Goal: Information Seeking & Learning: Learn about a topic

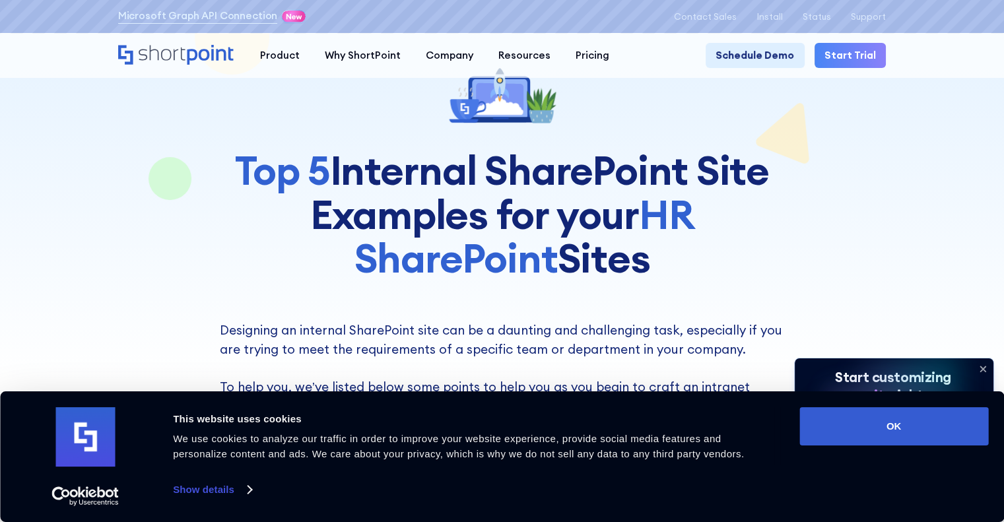
scroll to position [198, 0]
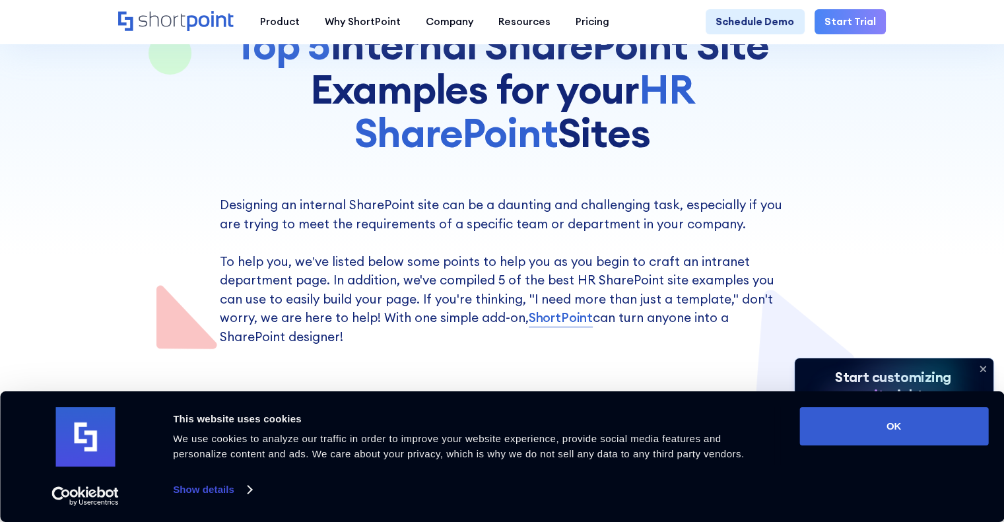
click at [982, 368] on icon at bounding box center [982, 368] width 5 height 5
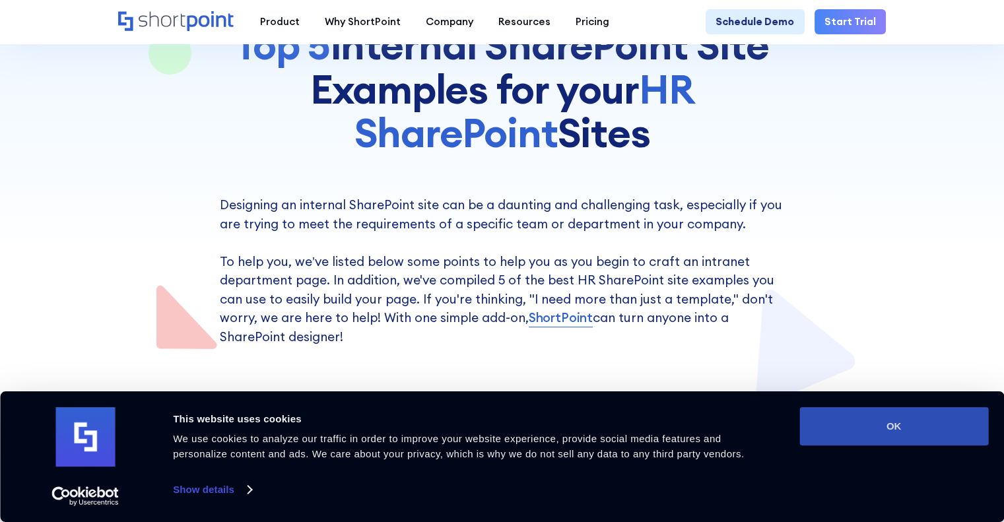
click at [966, 428] on button "OK" at bounding box center [893, 426] width 189 height 38
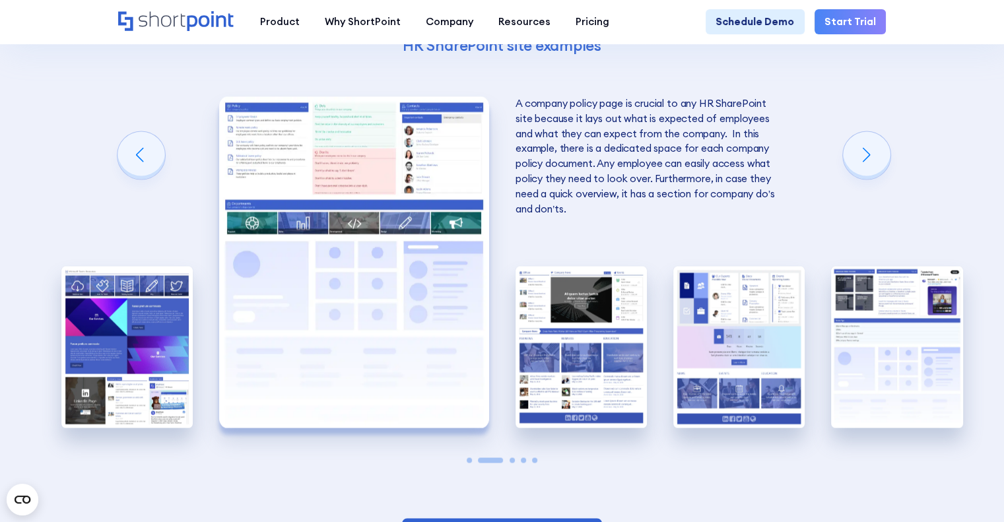
scroll to position [2245, 0]
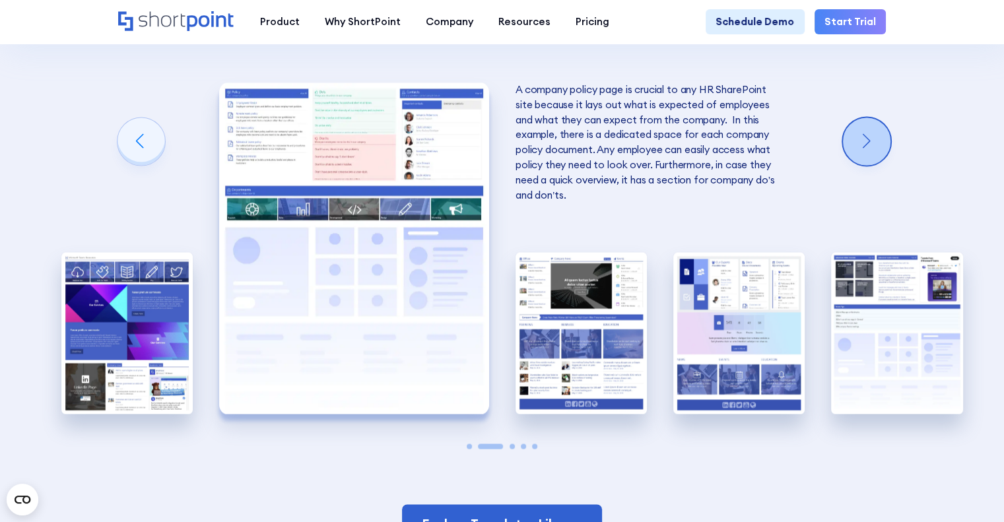
click at [883, 165] on div "Next slide" at bounding box center [867, 142] width 48 height 48
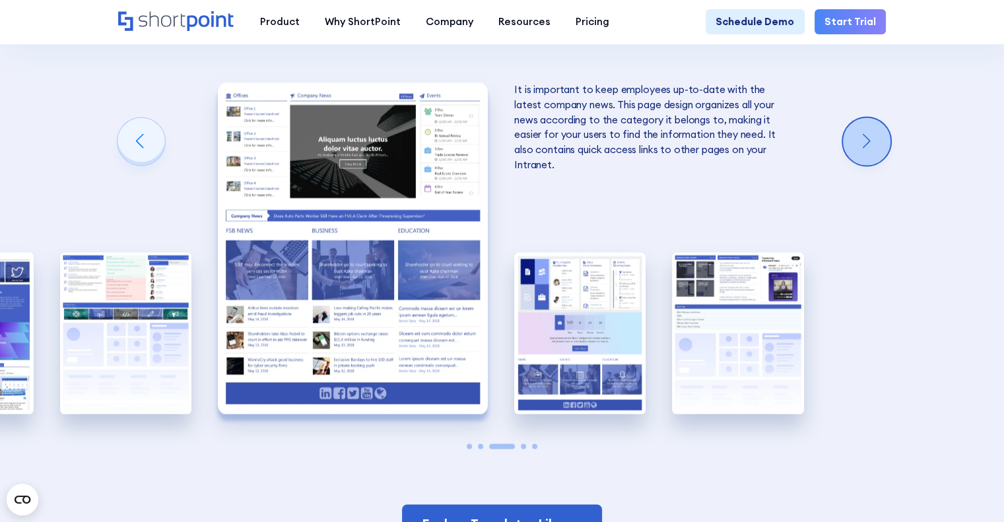
click at [883, 165] on div "Next slide" at bounding box center [867, 142] width 48 height 48
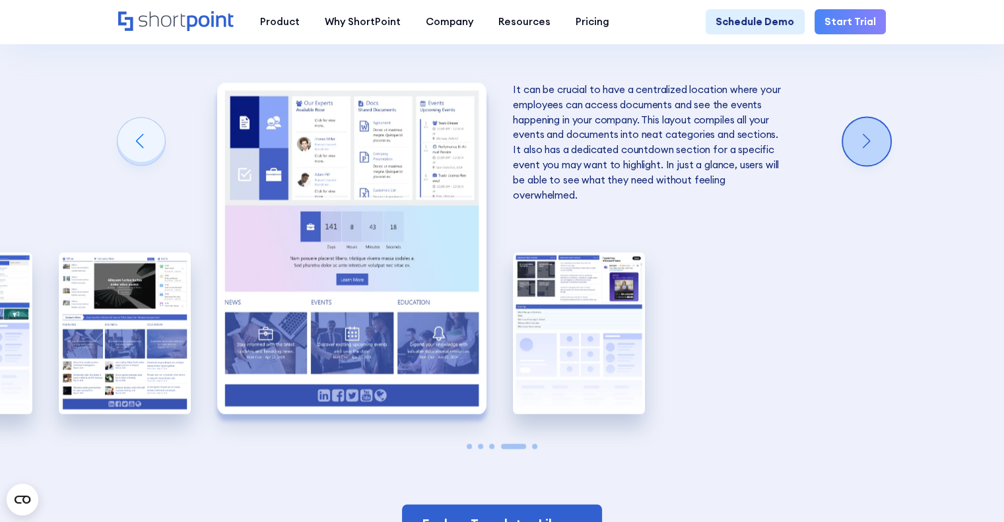
click at [883, 165] on div "Next slide" at bounding box center [867, 142] width 48 height 48
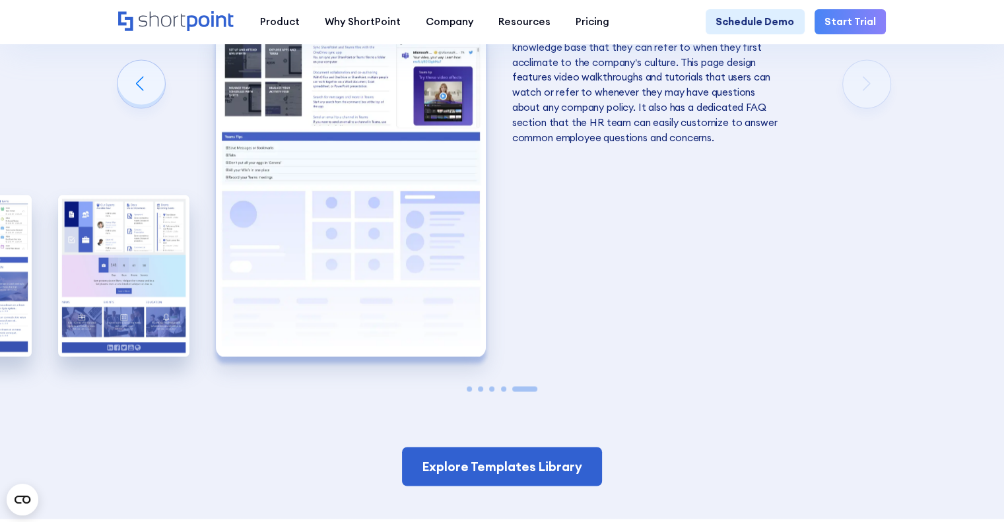
scroll to position [2311, 0]
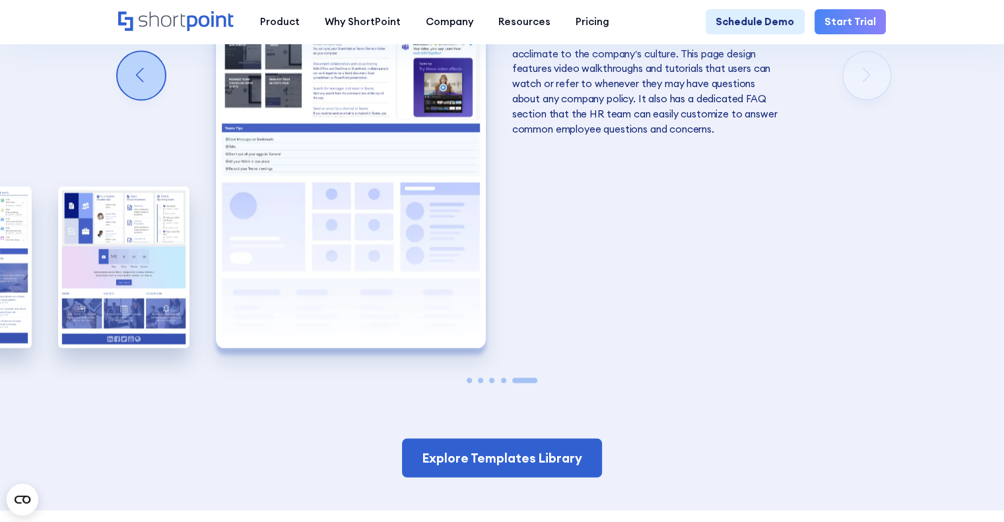
click at [133, 99] on div "Previous slide" at bounding box center [142, 75] width 48 height 48
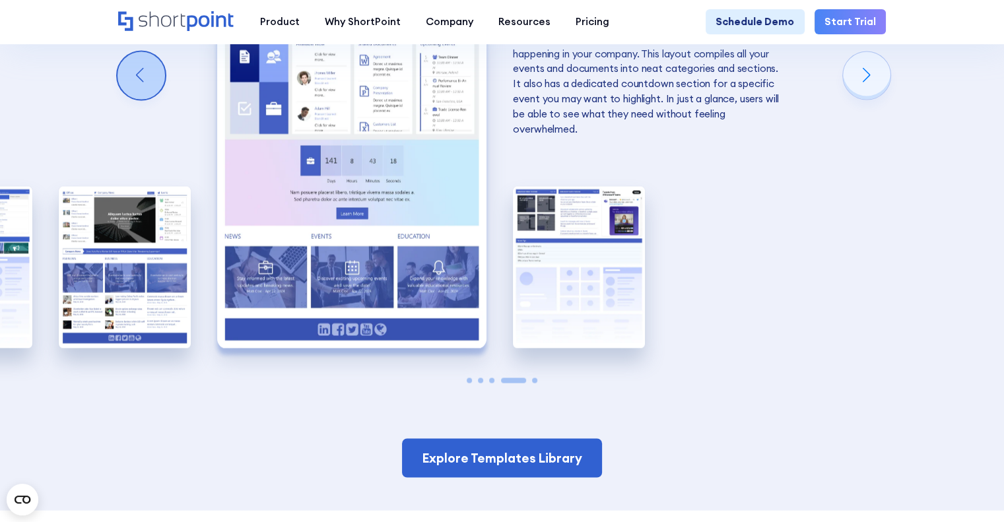
click at [133, 99] on div "Previous slide" at bounding box center [142, 75] width 48 height 48
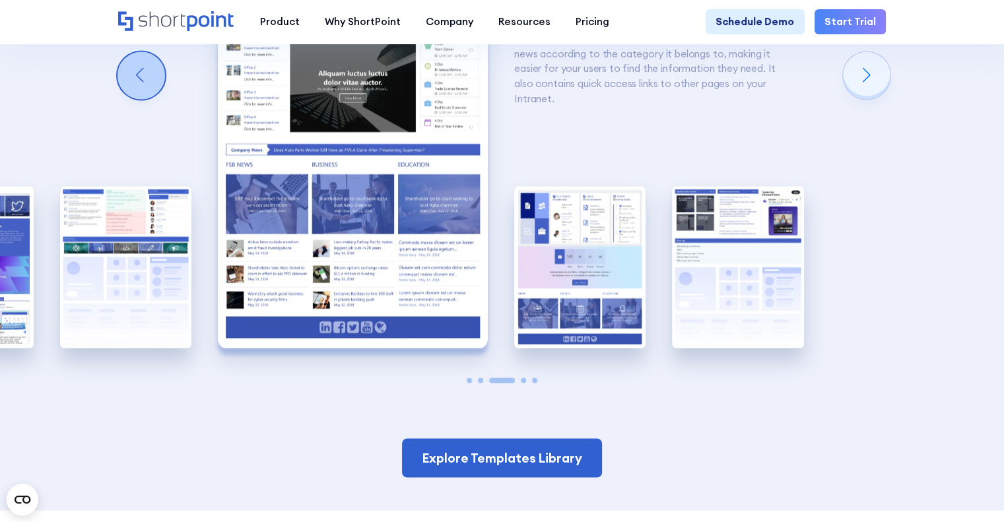
click at [133, 99] on div "Previous slide" at bounding box center [142, 75] width 48 height 48
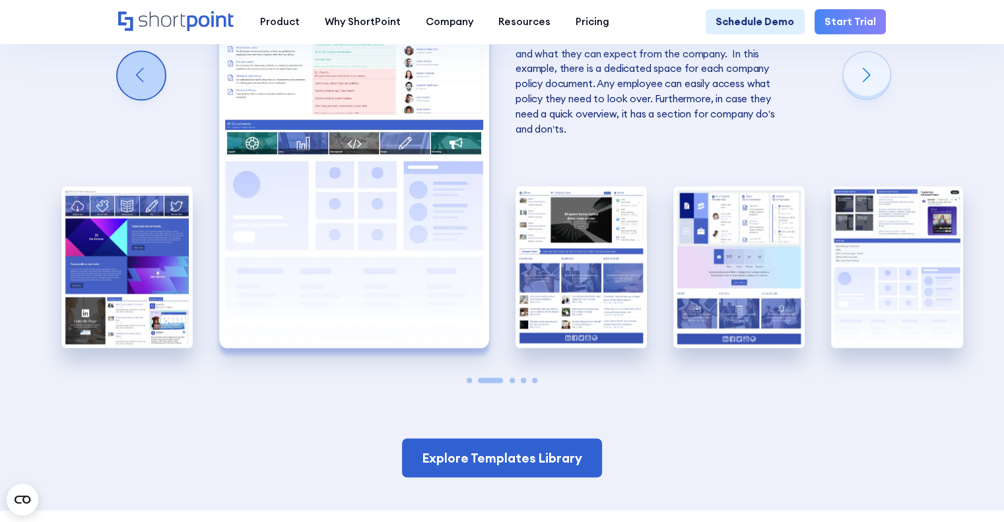
click at [133, 99] on div "Previous slide" at bounding box center [142, 75] width 48 height 48
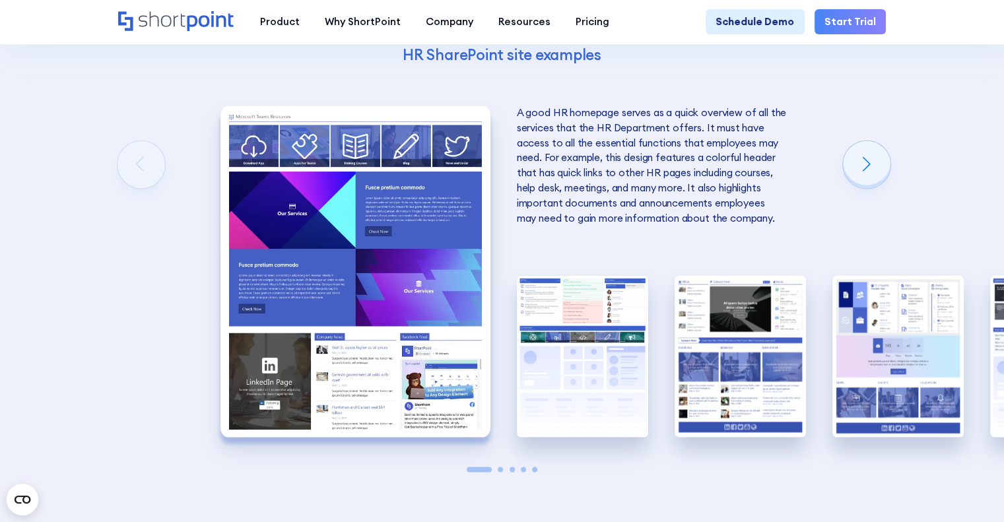
scroll to position [2245, 0]
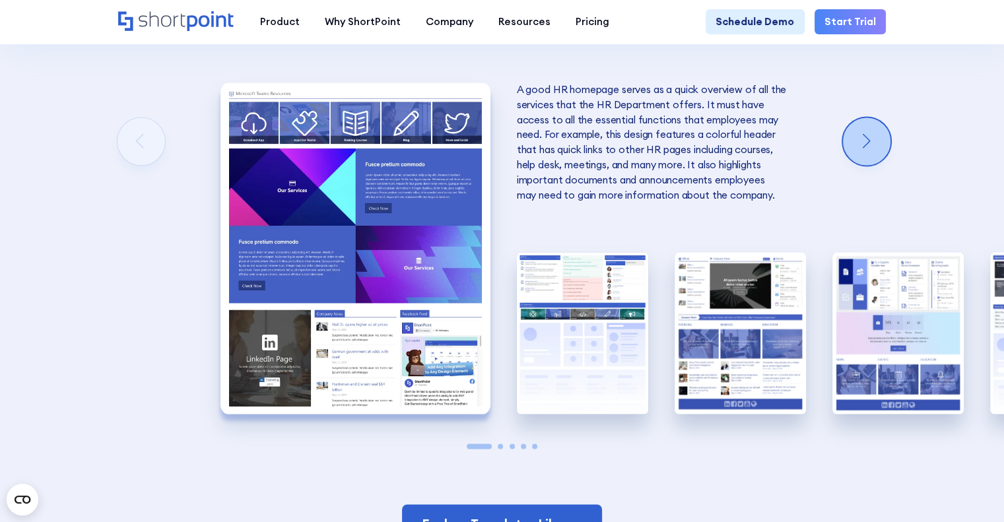
click at [881, 165] on div "Next slide" at bounding box center [867, 142] width 48 height 48
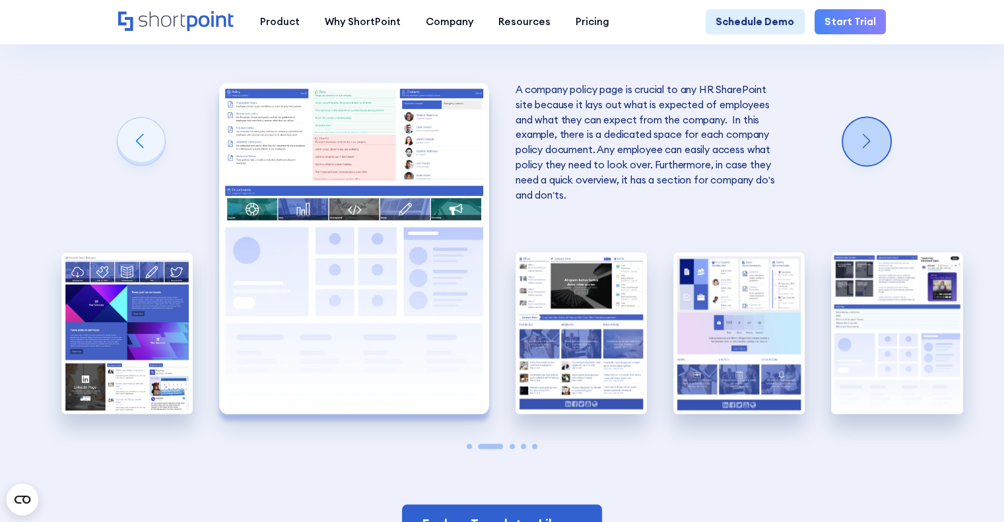
click at [881, 165] on div "Next slide" at bounding box center [867, 142] width 48 height 48
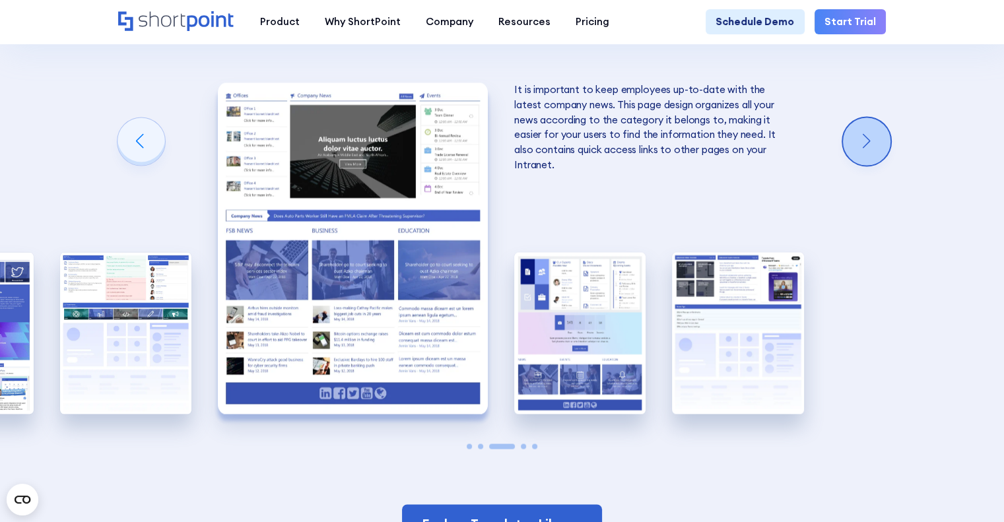
click at [881, 165] on div "Next slide" at bounding box center [867, 142] width 48 height 48
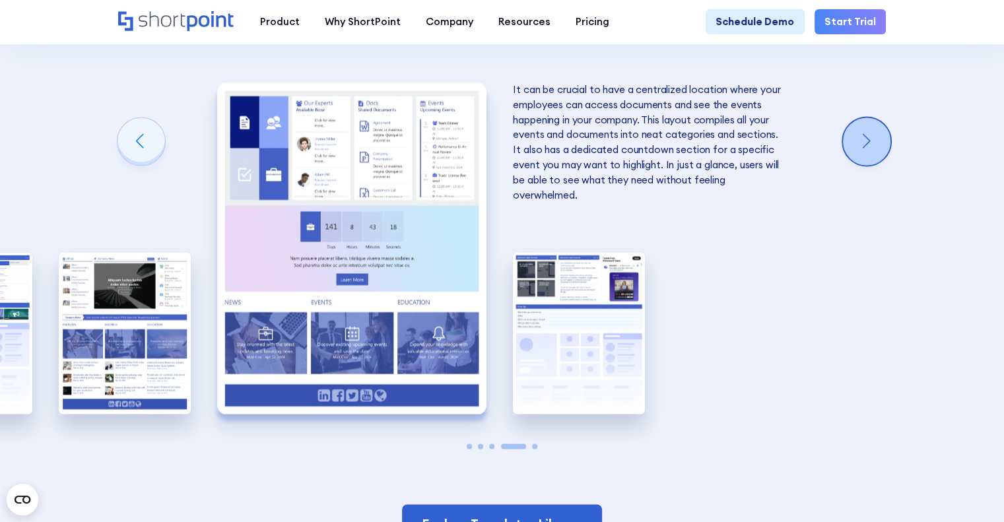
click at [881, 165] on div "Next slide" at bounding box center [867, 142] width 48 height 48
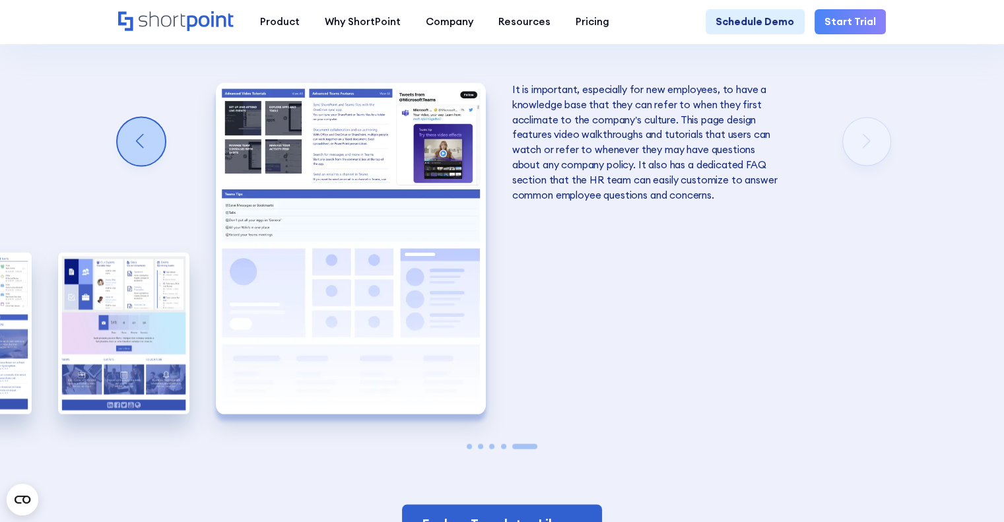
click at [157, 164] on div "Previous slide" at bounding box center [142, 142] width 48 height 48
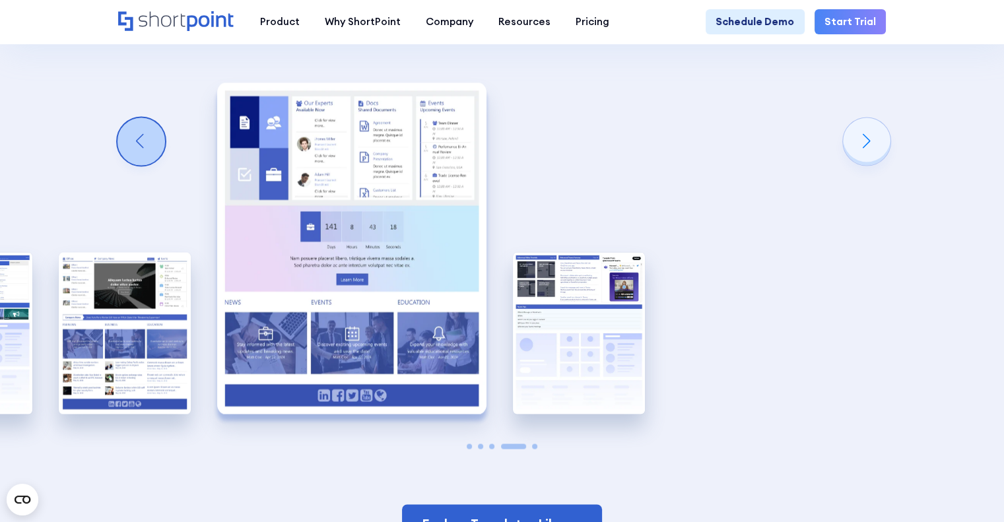
click at [157, 164] on div "Previous slide" at bounding box center [142, 142] width 48 height 48
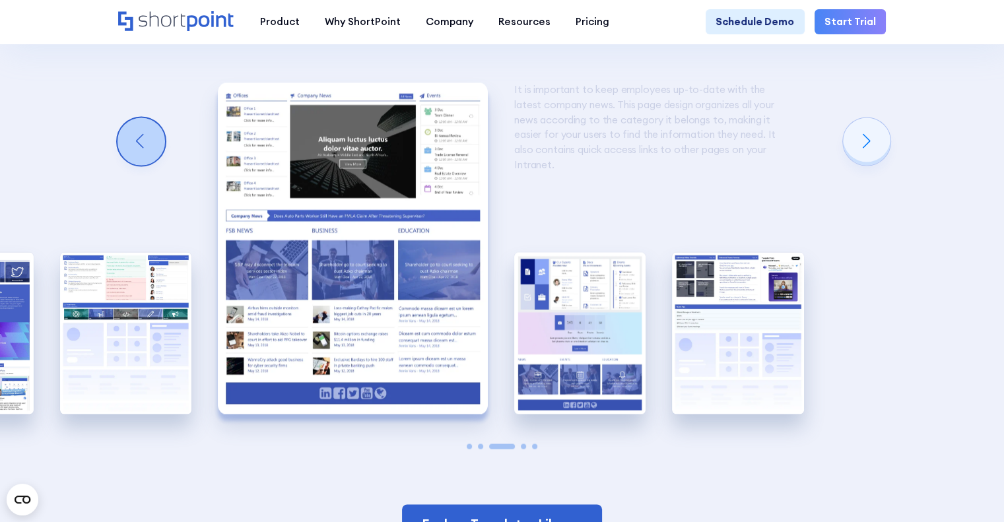
click at [157, 164] on div "Previous slide" at bounding box center [142, 142] width 48 height 48
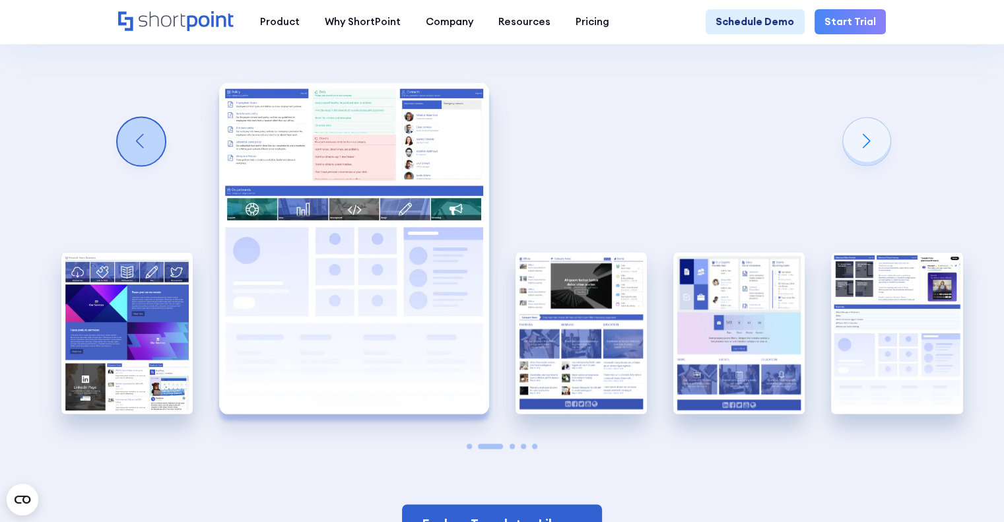
click at [157, 164] on div "Previous slide" at bounding box center [142, 142] width 48 height 48
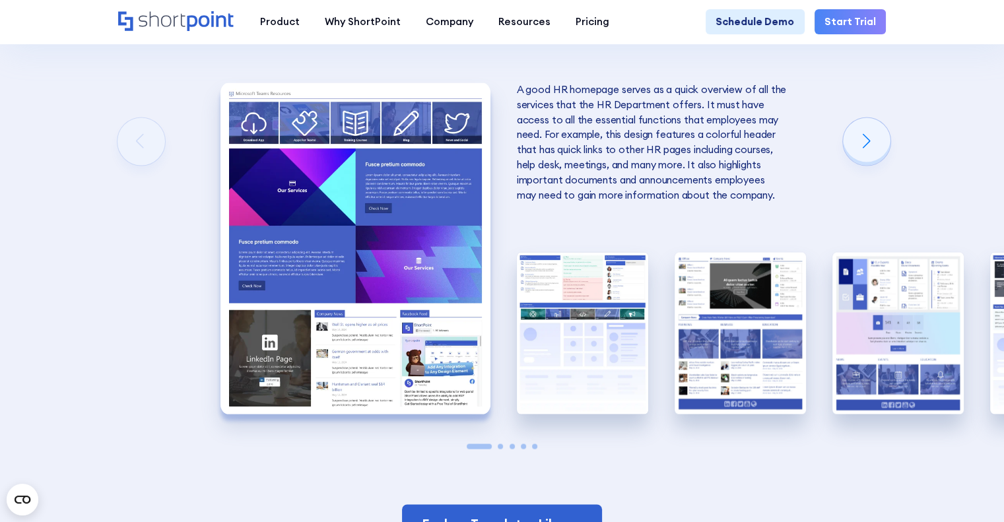
click at [341, 189] on img "1 / 5" at bounding box center [355, 248] width 270 height 331
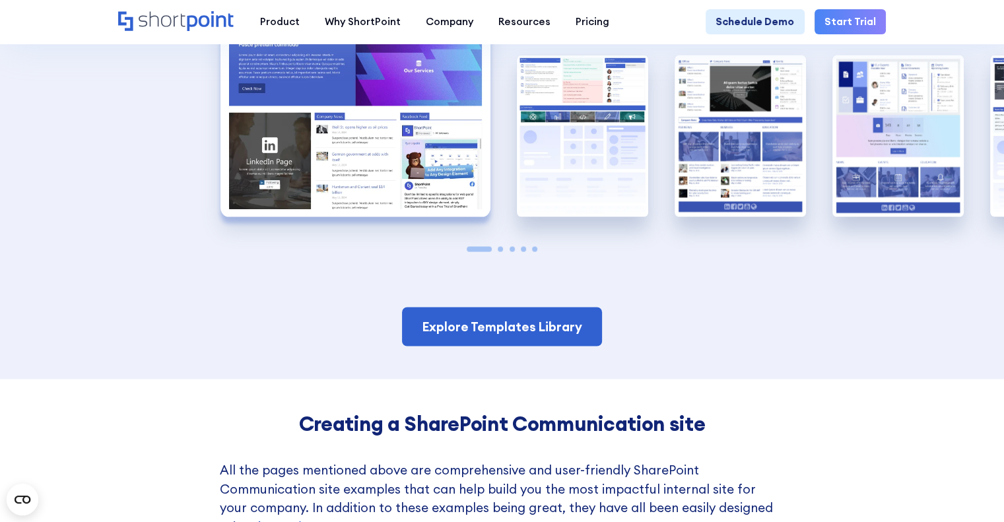
scroll to position [2443, 0]
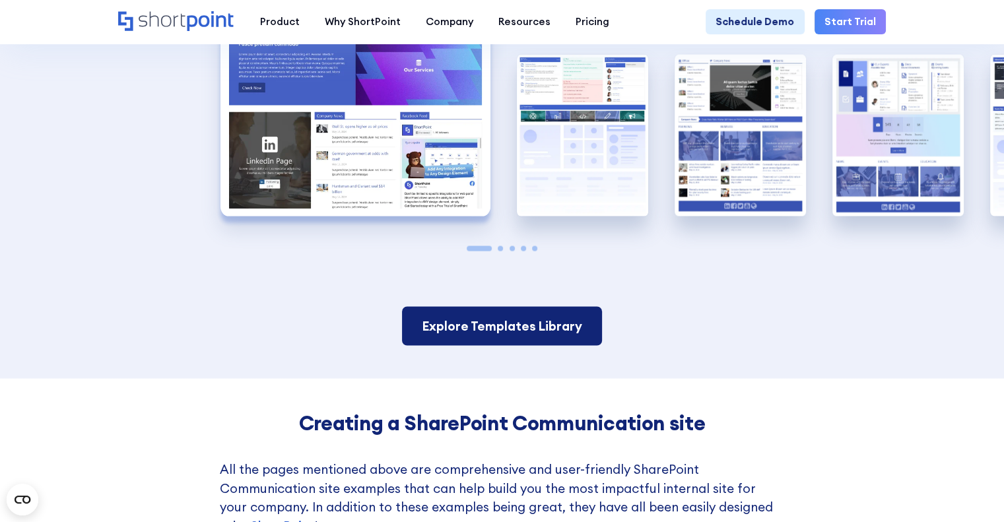
click at [491, 341] on link "Explore Templates Library" at bounding box center [502, 325] width 200 height 39
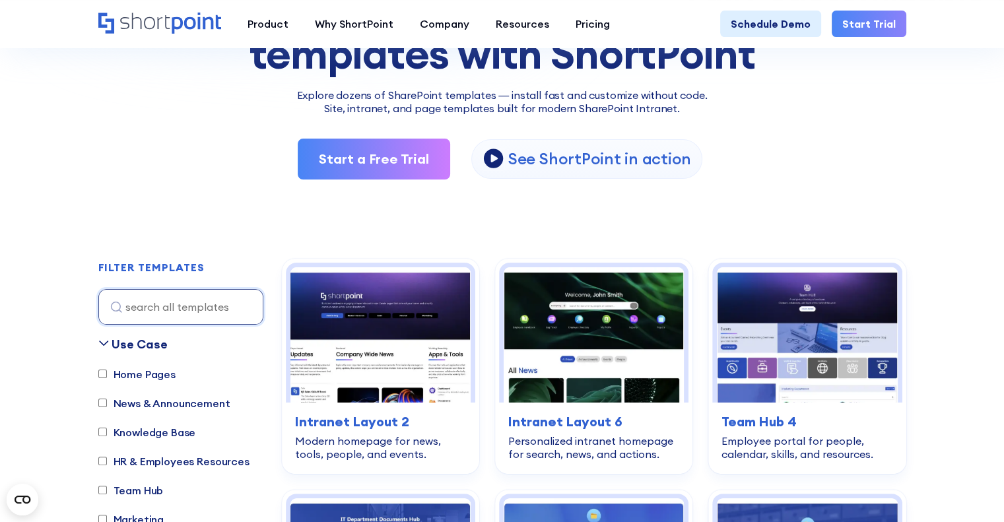
scroll to position [198, 0]
